Goal: Task Accomplishment & Management: Manage account settings

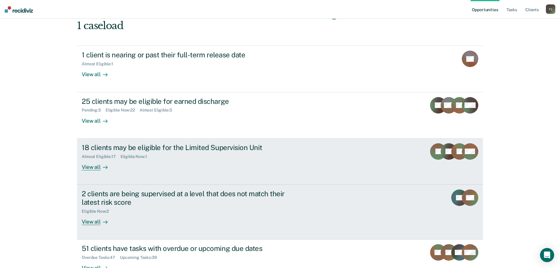
scroll to position [55, 0]
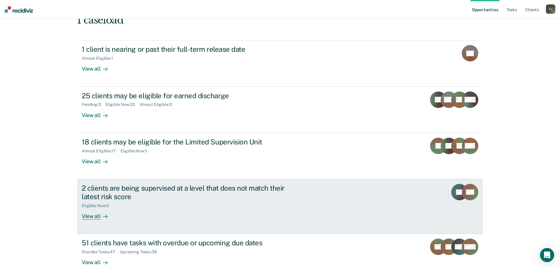
click at [200, 187] on div "2 clients are being supervised at a level that does not match their latest risk…" at bounding box center [185, 192] width 206 height 17
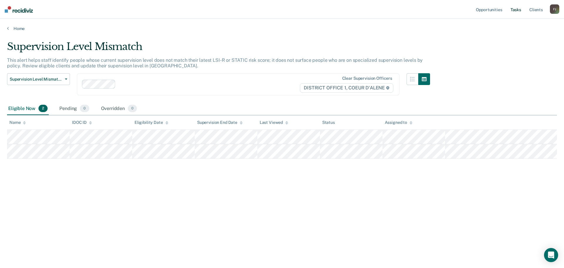
click at [519, 10] on link "Tasks" at bounding box center [516, 9] width 13 height 19
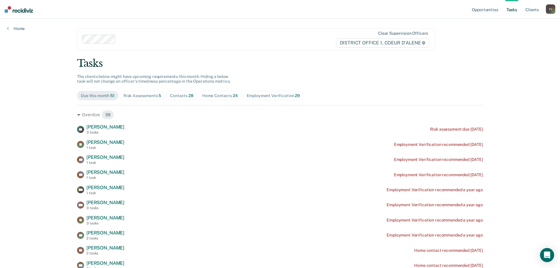
click at [144, 95] on div "Risk Assessments 5" at bounding box center [142, 95] width 38 height 5
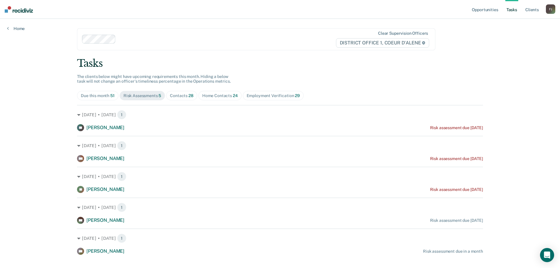
click at [173, 96] on div "Contacts 28" at bounding box center [182, 95] width 24 height 5
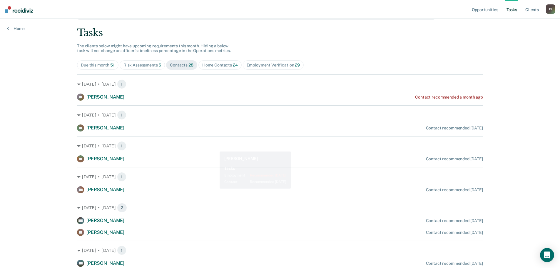
scroll to position [39, 0]
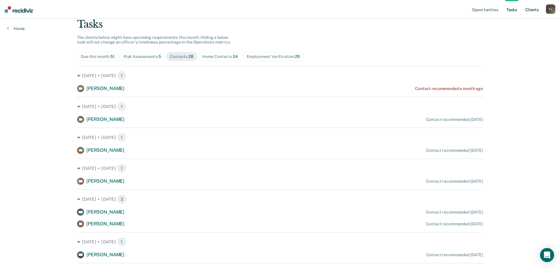
click at [531, 13] on link "Client s" at bounding box center [532, 9] width 16 height 19
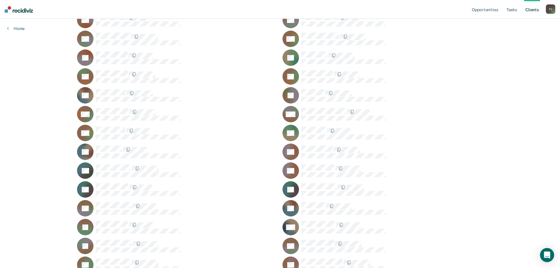
scroll to position [510, 0]
